Goal: Information Seeking & Learning: Find specific fact

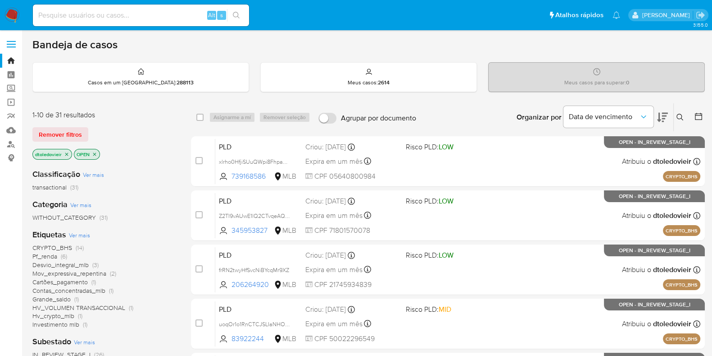
click at [11, 8] on img at bounding box center [12, 15] width 15 height 15
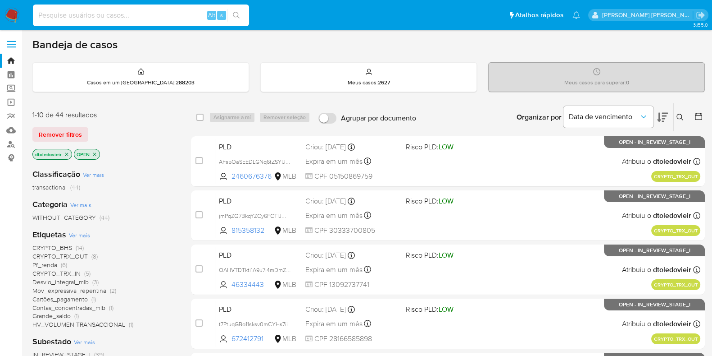
click at [152, 18] on input at bounding box center [141, 15] width 216 height 12
paste input "699476063"
type input "699476063"
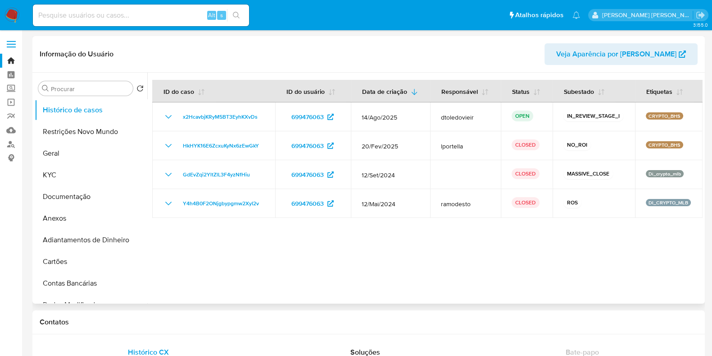
select select "10"
click at [155, 14] on input at bounding box center [141, 15] width 216 height 12
paste input "83922244"
type input "83922244"
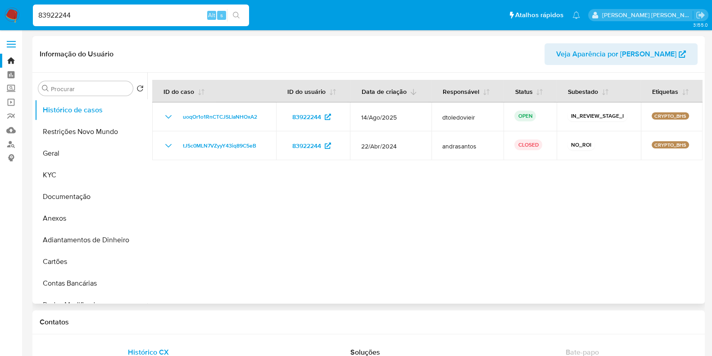
select select "10"
click at [164, 16] on input "83922244" at bounding box center [141, 15] width 216 height 12
paste input "219137935"
type input "219137935"
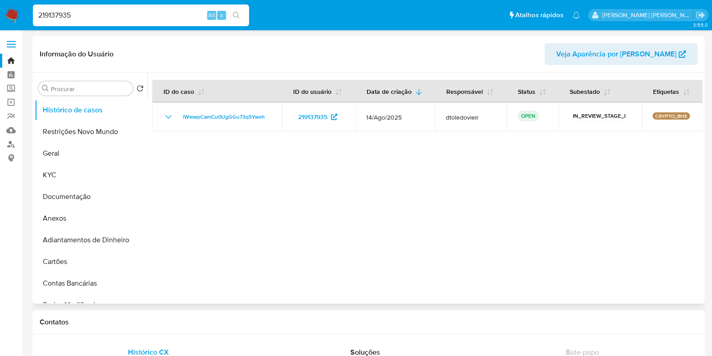
select select "10"
click at [130, 13] on input "219137935" at bounding box center [141, 15] width 216 height 12
paste input "699476063"
type input "699476063"
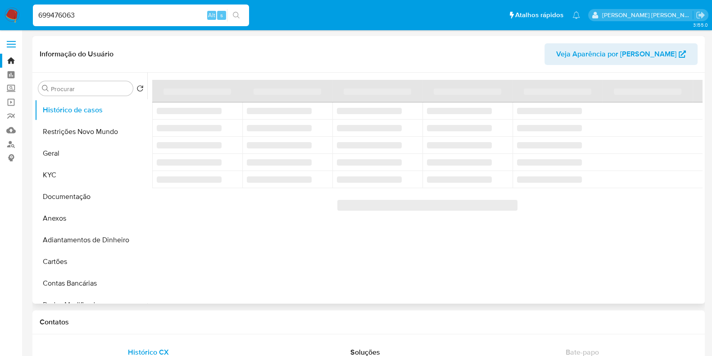
select select "10"
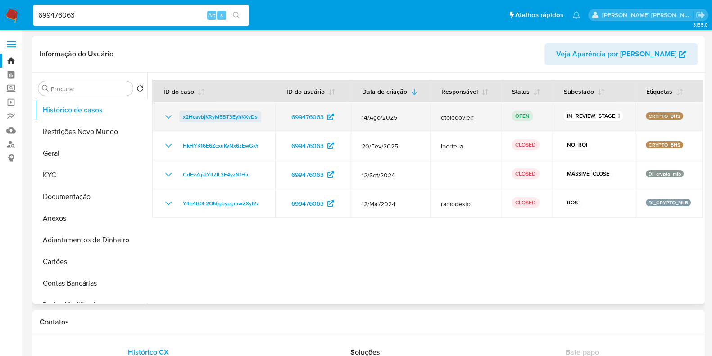
click at [202, 114] on span "x2HcavbjKRyM5BT3EyhKXvDs" at bounding box center [220, 116] width 75 height 11
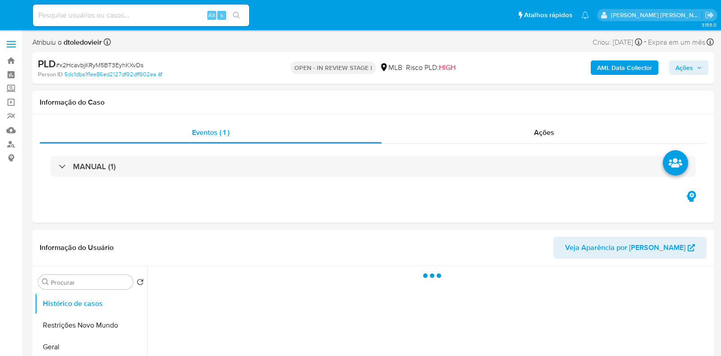
select select "10"
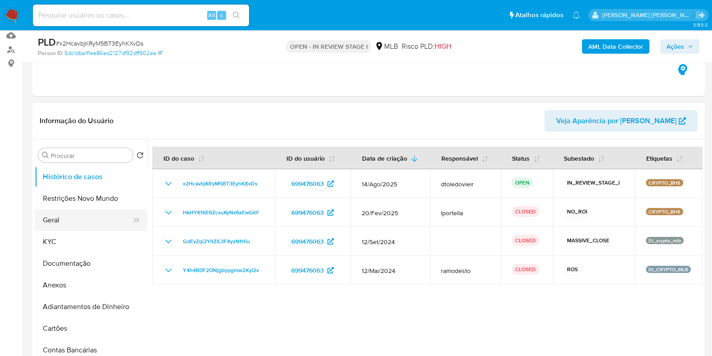
scroll to position [112, 0]
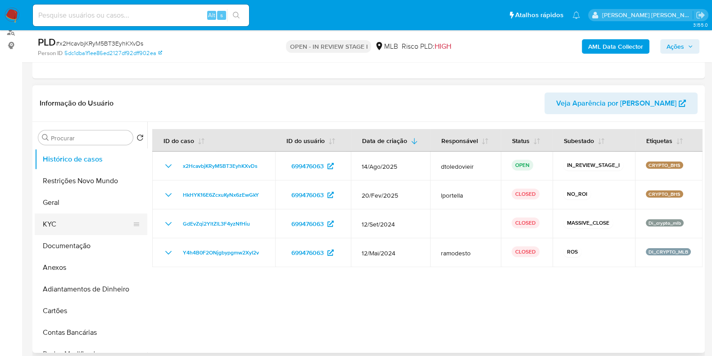
click at [68, 225] on button "KYC" at bounding box center [87, 224] width 105 height 22
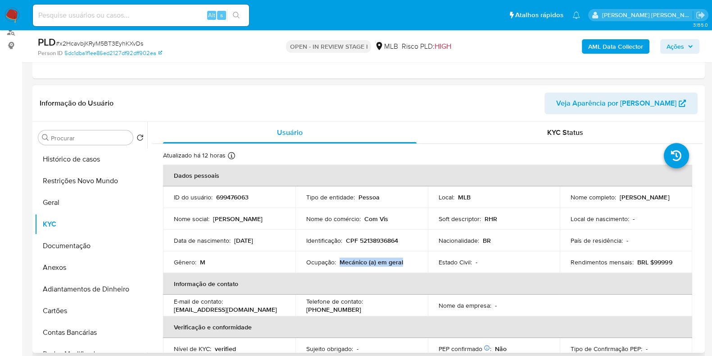
drag, startPoint x: 408, startPoint y: 264, endPoint x: 345, endPoint y: 260, distance: 63.2
click at [338, 261] on div "Ocupação : Mecánico (a) em geral" at bounding box center [361, 262] width 111 height 8
copy p "Mecánico (a) em geral"
click at [66, 235] on button "Documentação" at bounding box center [87, 246] width 105 height 22
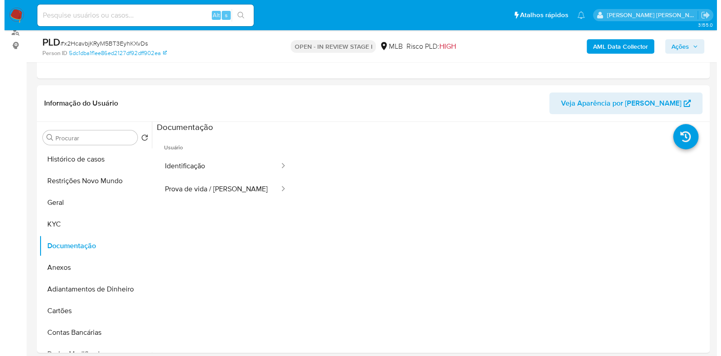
scroll to position [169, 0]
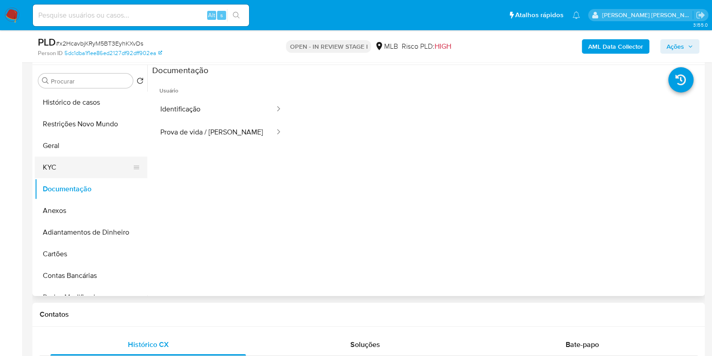
click at [69, 170] on button "KYC" at bounding box center [87, 167] width 105 height 22
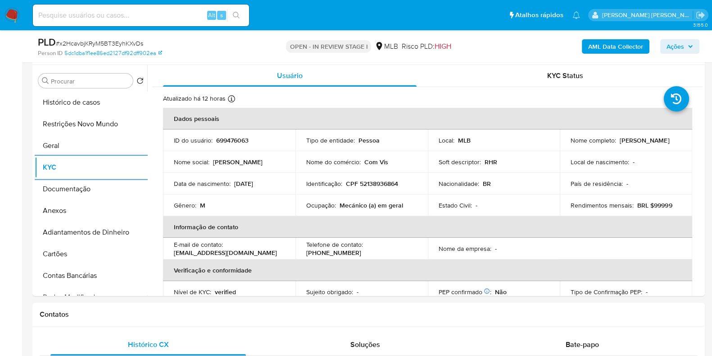
click at [622, 46] on b "AML Data Collector" at bounding box center [615, 46] width 55 height 14
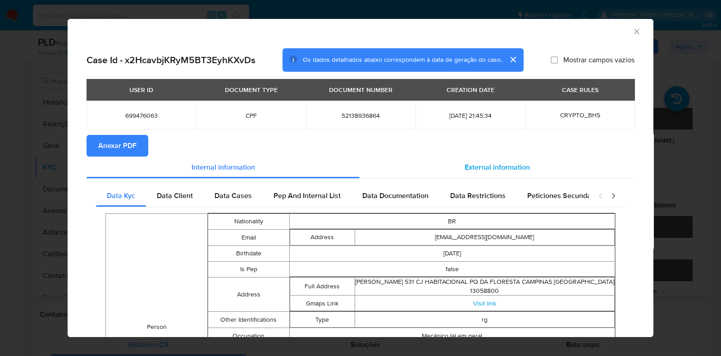
click at [498, 159] on div "External information" at bounding box center [497, 167] width 275 height 22
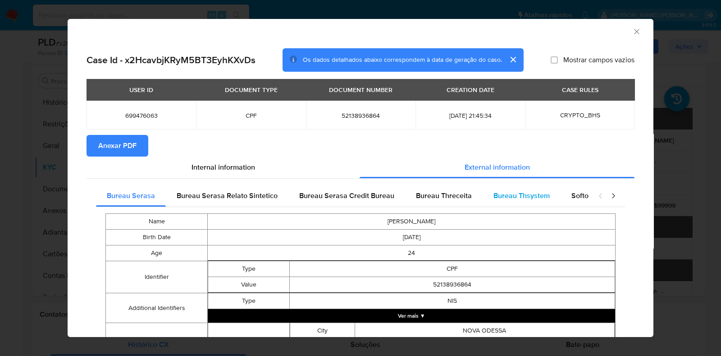
click at [505, 192] on span "Bureau Thsystem" at bounding box center [521, 195] width 56 height 10
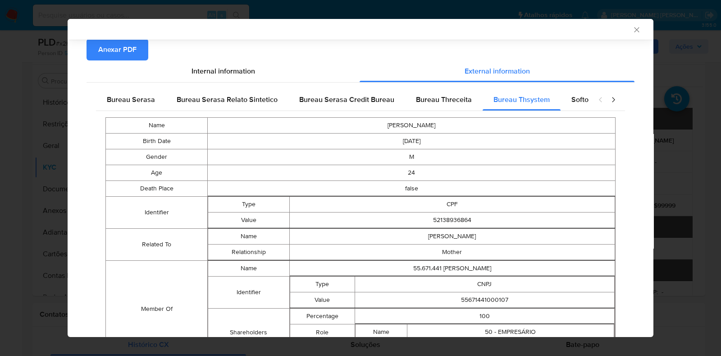
scroll to position [148, 0]
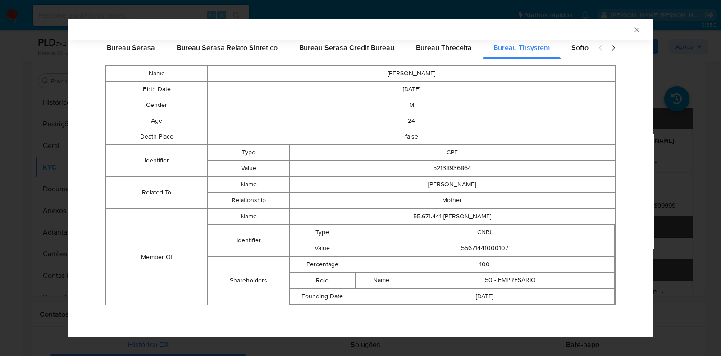
click at [471, 249] on td "55671441000107" at bounding box center [485, 248] width 260 height 16
copy td "55671441000107"
